Goal: Information Seeking & Learning: Learn about a topic

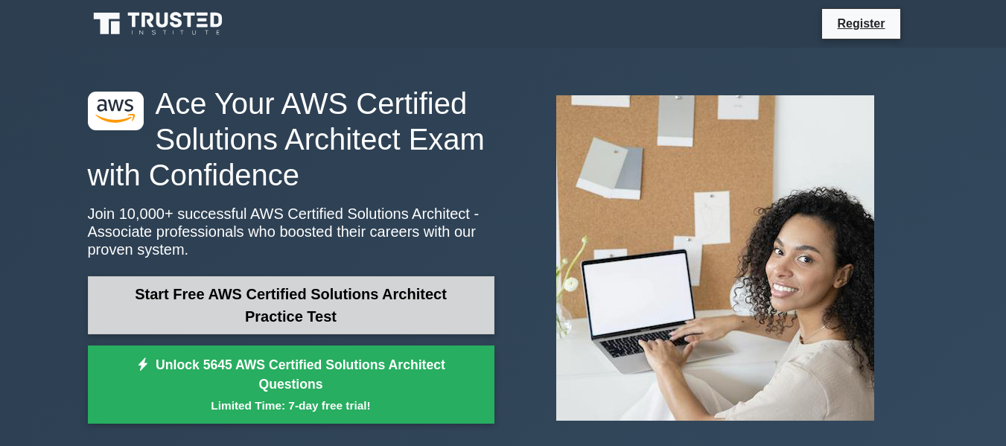
click at [408, 306] on link "Start Free AWS Certified Solutions Architect Practice Test" at bounding box center [291, 305] width 407 height 58
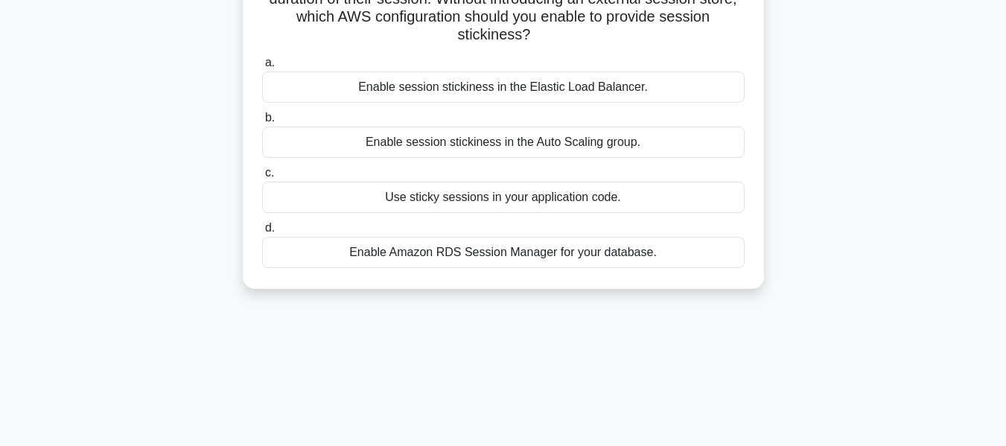
scroll to position [149, 0]
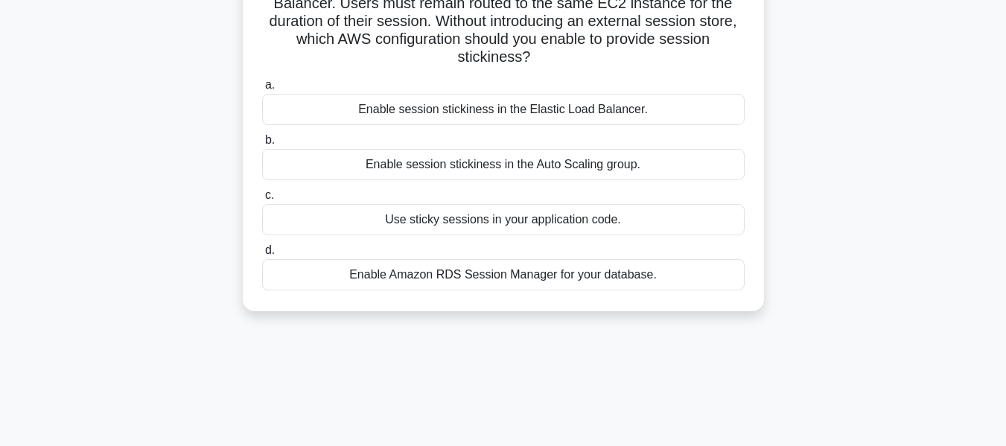
click at [488, 278] on div "Enable Amazon RDS Session Manager for your database." at bounding box center [503, 274] width 482 height 31
click at [262, 255] on input "d. Enable Amazon RDS Session Manager for your database." at bounding box center [262, 251] width 0 height 10
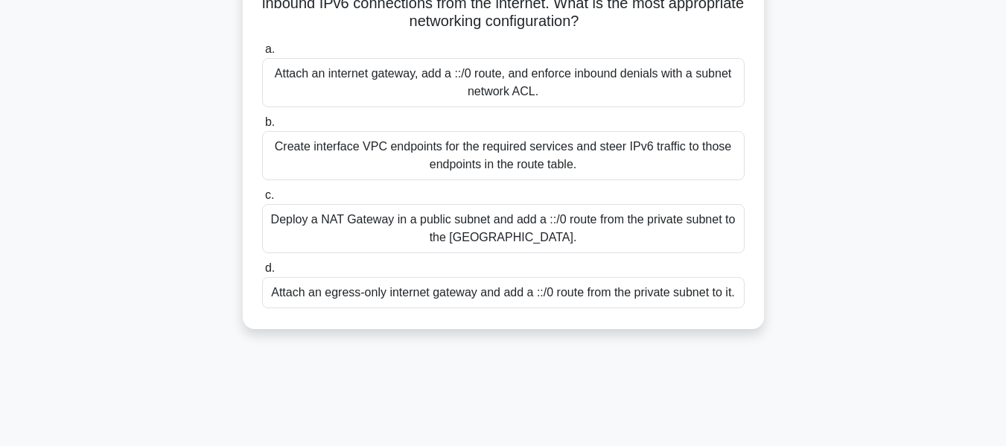
scroll to position [74, 0]
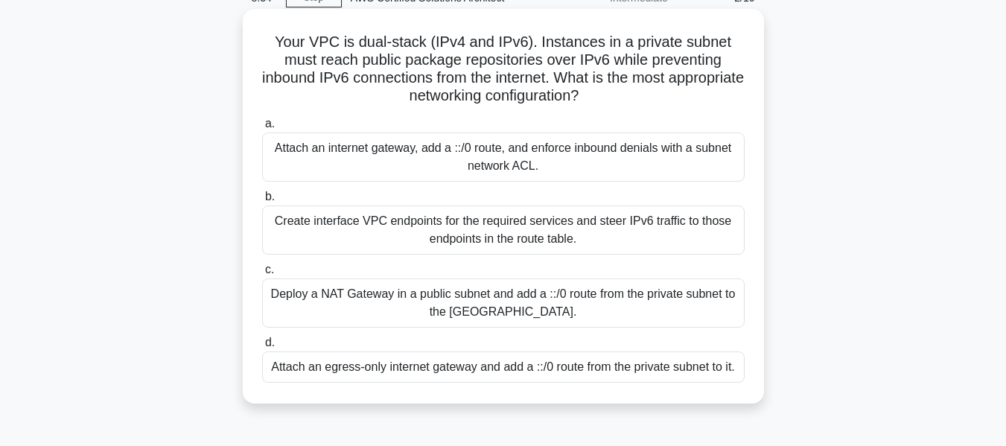
click at [390, 305] on div "Deploy a NAT Gateway in a public subnet and add a ::/0 route from the private s…" at bounding box center [503, 302] width 482 height 49
click at [262, 275] on input "c. Deploy a NAT Gateway in a public subnet and add a ::/0 route from the privat…" at bounding box center [262, 270] width 0 height 10
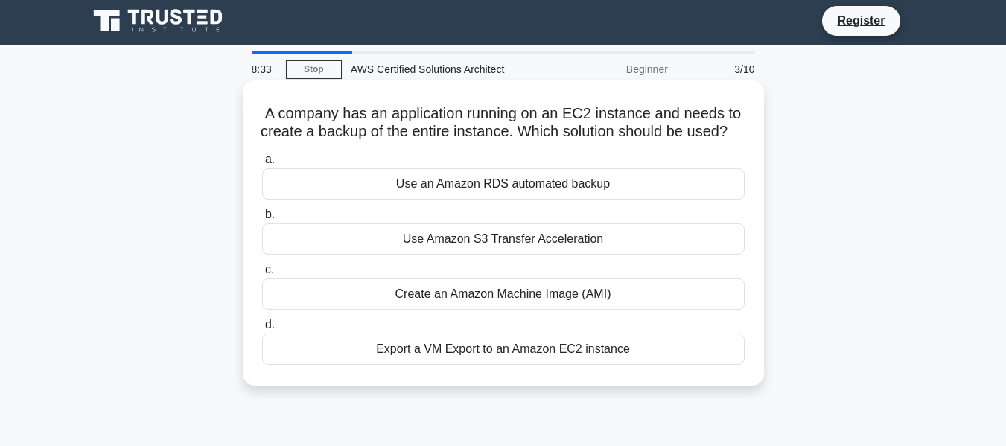
scroll to position [0, 0]
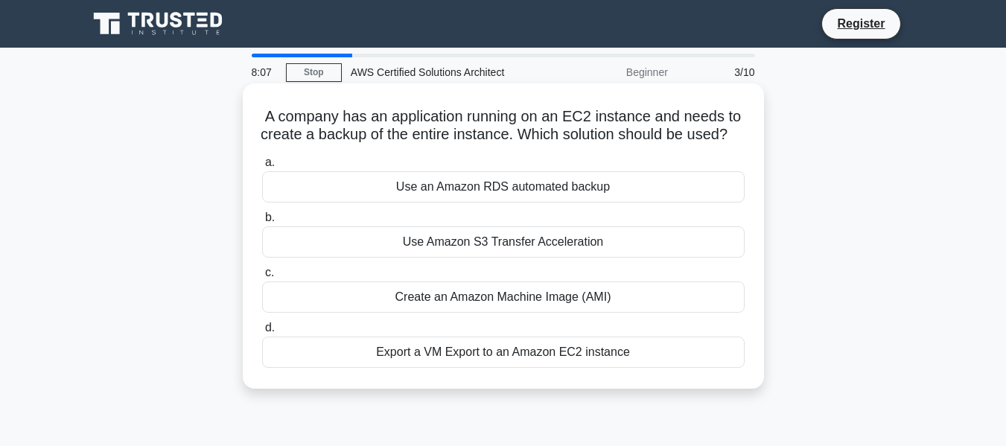
click at [517, 313] on div "Create an Amazon Machine Image (AMI)" at bounding box center [503, 296] width 482 height 31
click at [262, 278] on input "c. Create an Amazon Machine Image (AMI)" at bounding box center [262, 273] width 0 height 10
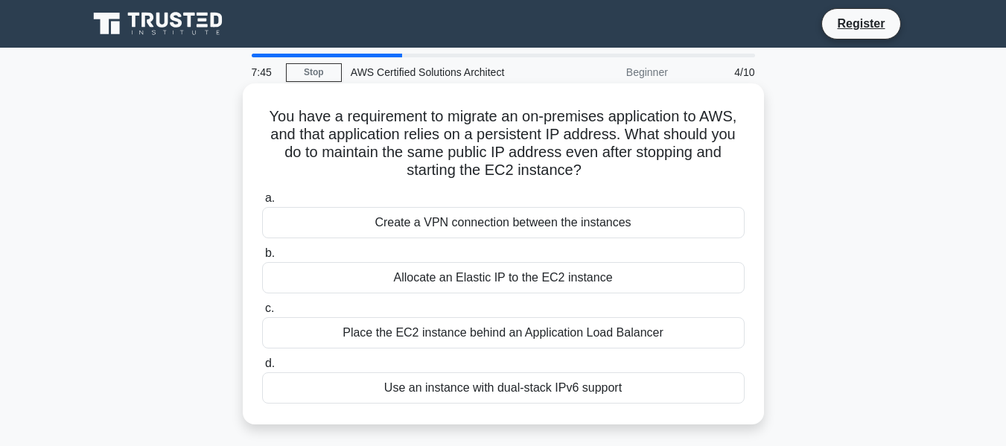
click at [543, 269] on div "Allocate an Elastic IP to the EC2 instance" at bounding box center [503, 277] width 482 height 31
click at [262, 258] on input "b. Allocate an Elastic IP to the EC2 instance" at bounding box center [262, 254] width 0 height 10
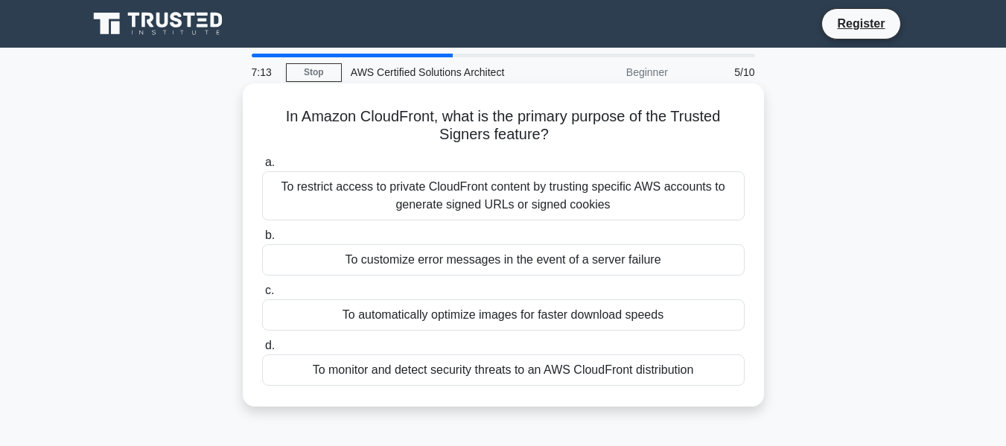
click at [465, 312] on div "To automatically optimize images for faster download speeds" at bounding box center [503, 314] width 482 height 31
click at [262, 296] on input "c. To automatically optimize images for faster download speeds" at bounding box center [262, 291] width 0 height 10
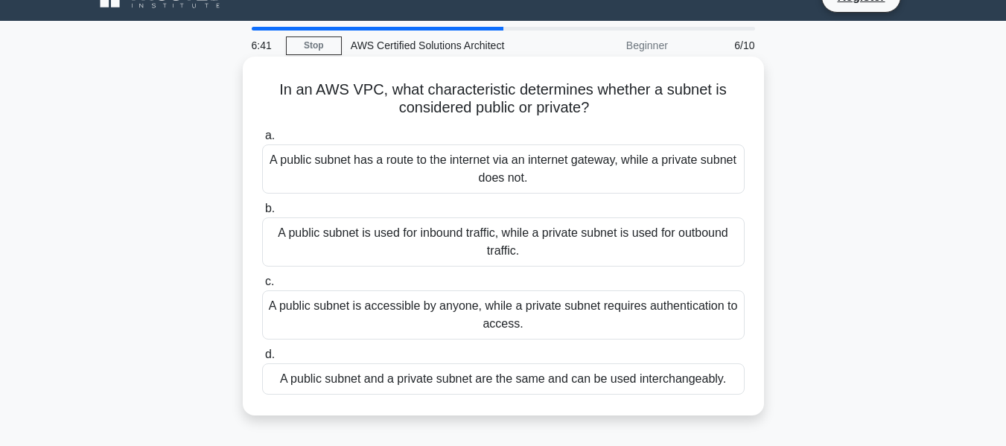
scroll to position [74, 0]
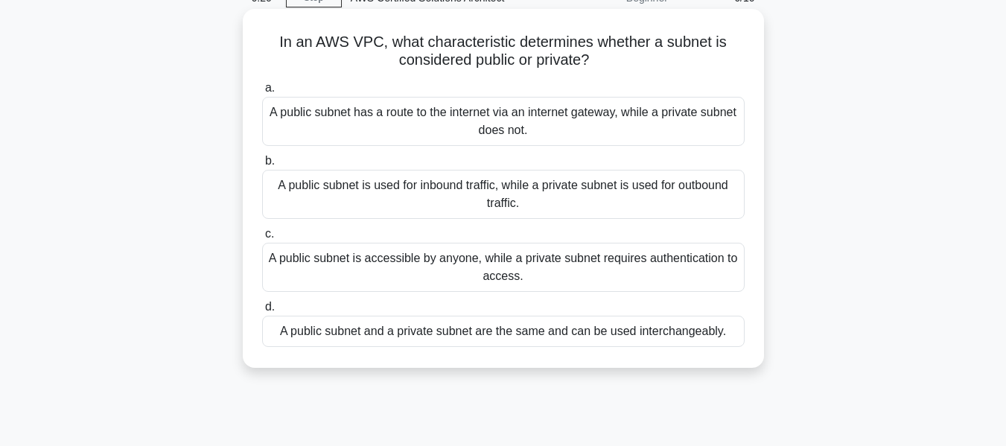
click at [451, 262] on div "A public subnet is accessible by anyone, while a private subnet requires authen…" at bounding box center [503, 267] width 482 height 49
click at [262, 239] on input "c. A public subnet is accessible by anyone, while a private subnet requires aut…" at bounding box center [262, 234] width 0 height 10
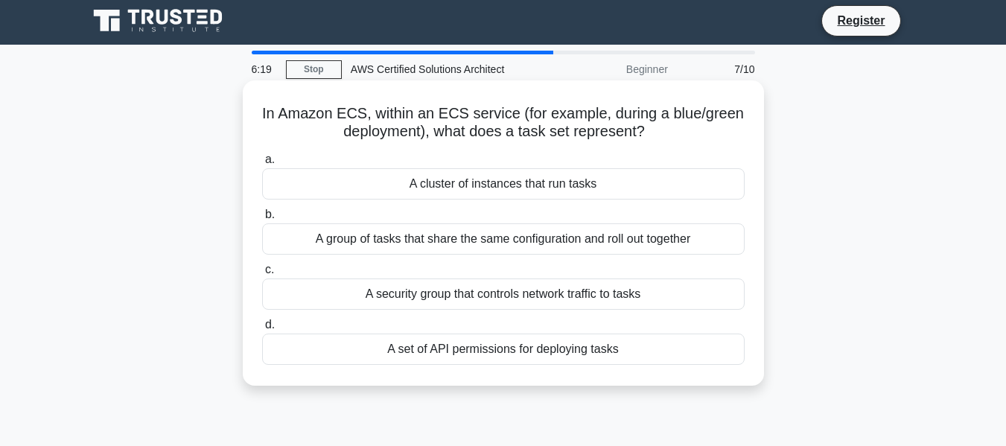
scroll to position [0, 0]
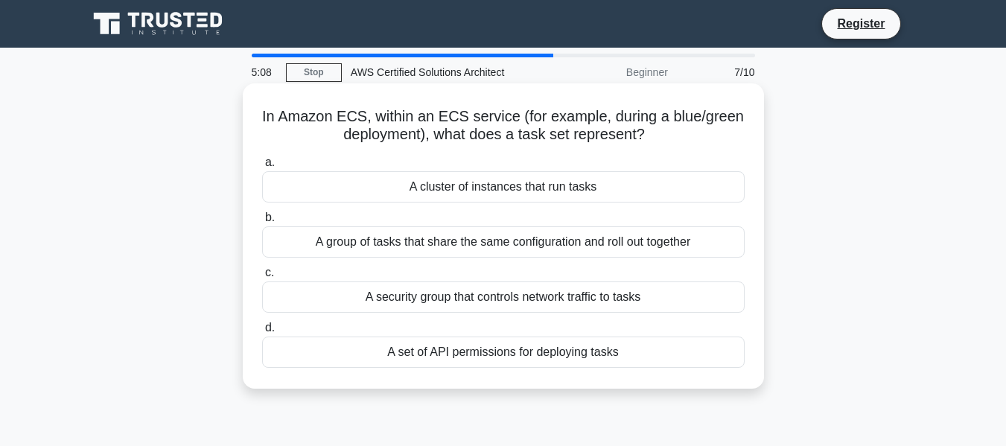
click at [514, 298] on div "A security group that controls network traffic to tasks" at bounding box center [503, 296] width 482 height 31
click at [262, 278] on input "c. A security group that controls network traffic to tasks" at bounding box center [262, 273] width 0 height 10
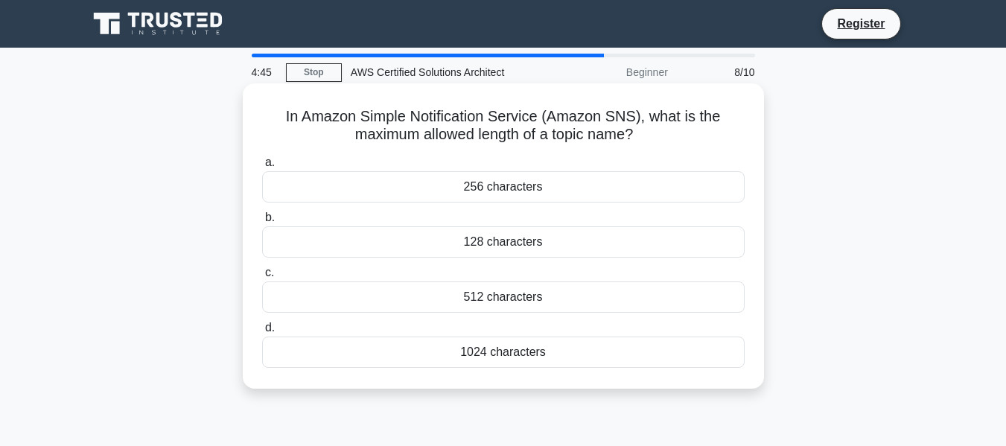
click at [429, 242] on div "128 characters" at bounding box center [503, 241] width 482 height 31
click at [262, 223] on input "b. 128 characters" at bounding box center [262, 218] width 0 height 10
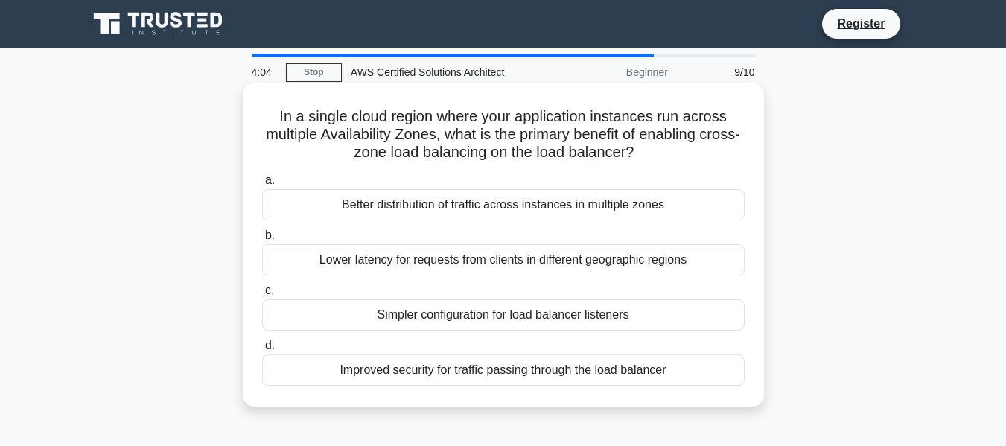
click at [416, 207] on div "Better distribution of traffic across instances in multiple zones" at bounding box center [503, 204] width 482 height 31
click at [262, 185] on input "a. Better distribution of traffic across instances in multiple zones" at bounding box center [262, 181] width 0 height 10
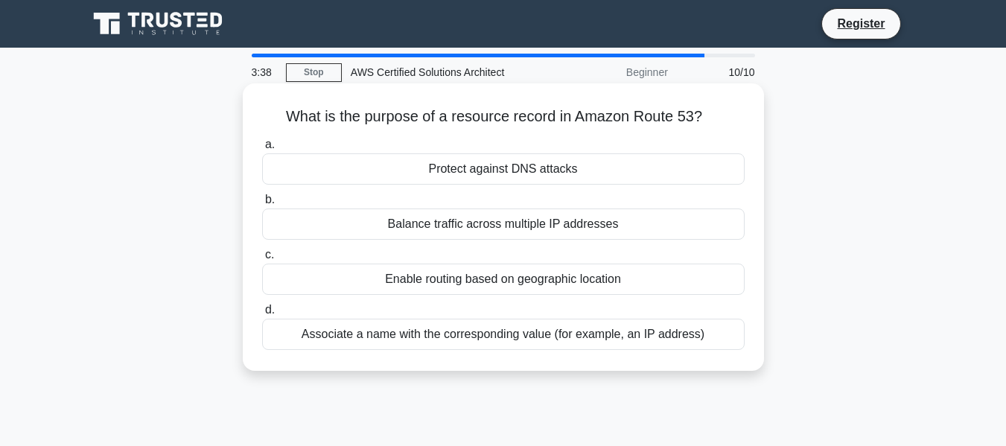
click at [439, 337] on div "Associate a name with the corresponding value (for example, an IP address)" at bounding box center [503, 334] width 482 height 31
click at [262, 315] on input "d. Associate a name with the corresponding value (for example, an IP address)" at bounding box center [262, 310] width 0 height 10
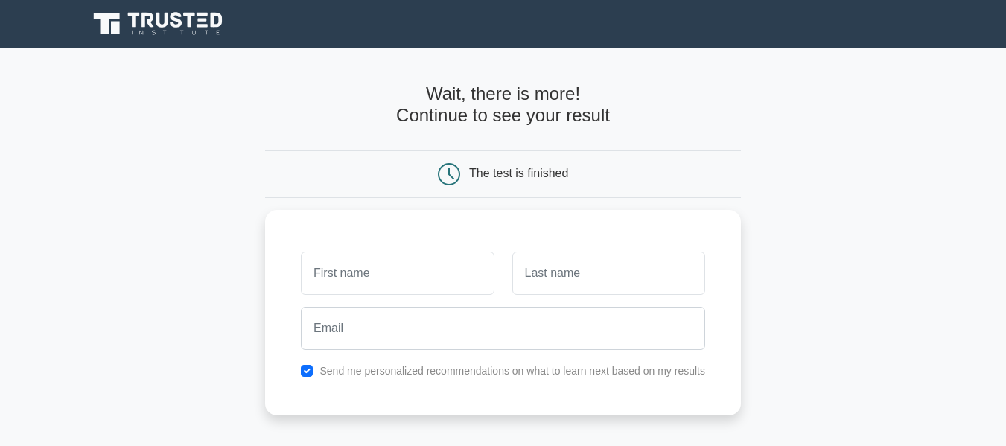
scroll to position [298, 0]
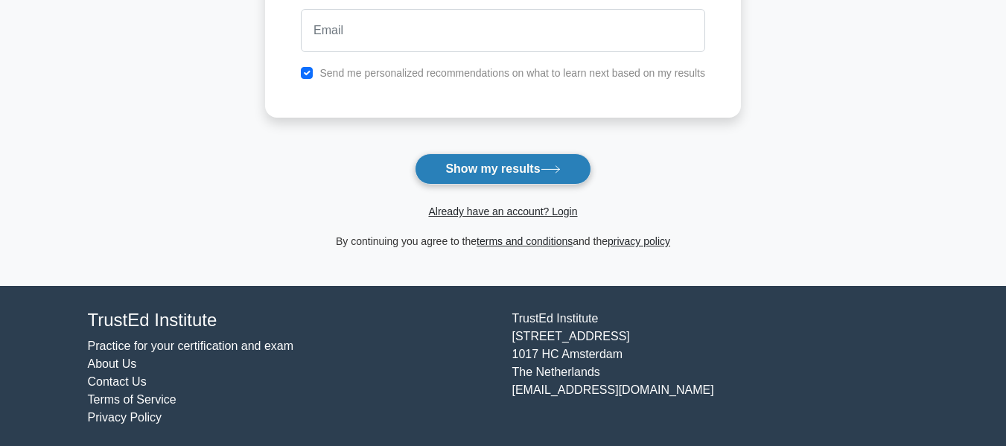
click at [511, 176] on button "Show my results" at bounding box center [503, 168] width 176 height 31
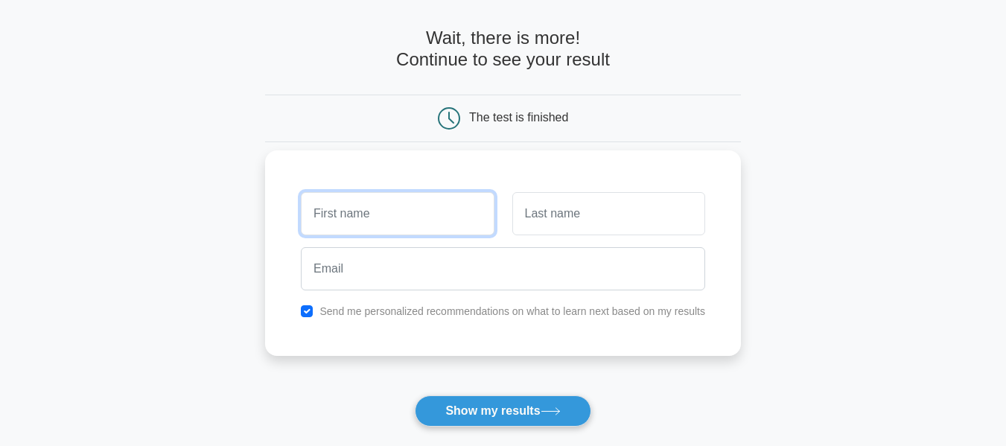
scroll to position [51, 0]
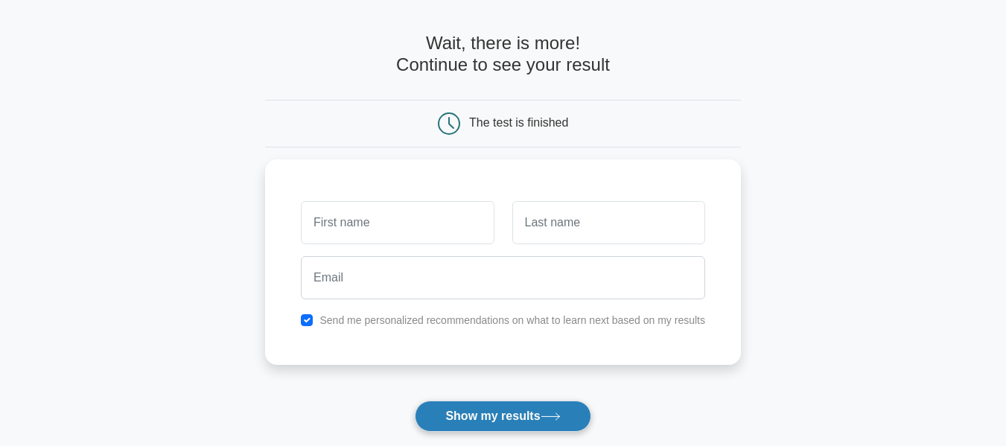
click at [535, 424] on button "Show my results" at bounding box center [503, 416] width 176 height 31
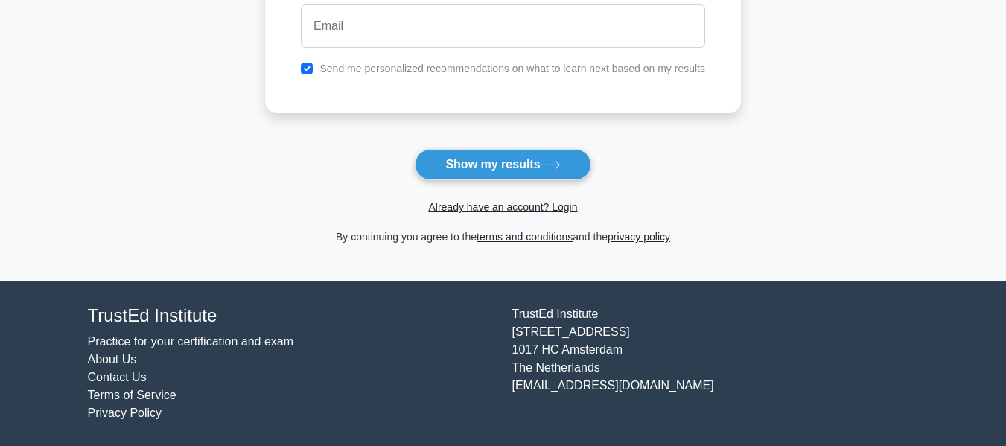
scroll to position [0, 0]
